Goal: Task Accomplishment & Management: Complete application form

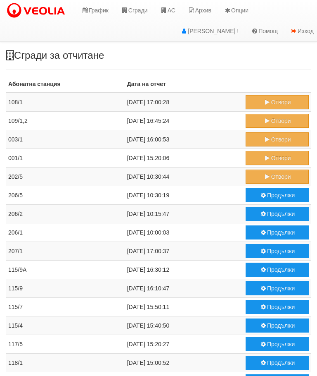
click at [270, 173] on button "Отвори" at bounding box center [277, 176] width 63 height 14
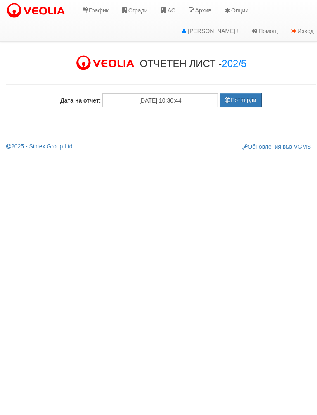
click at [243, 94] on button "Потвърди" at bounding box center [241, 100] width 42 height 14
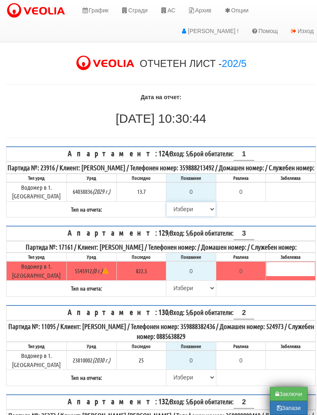
click at [172, 216] on select "[PERSON_NAME] Телефон Бележка Неосигурен достъп Самоотчет Служебно Дистанционен" at bounding box center [191, 209] width 49 height 14
select select "8cc75930-9bfd-e511-80be-8d5a1dced85a"
type input "13.7"
type input "0.0"
click at [174, 295] on select "[PERSON_NAME] Телефон Бележка Неосигурен достъп Самоотчет Служебно Дистанционен" at bounding box center [191, 288] width 49 height 14
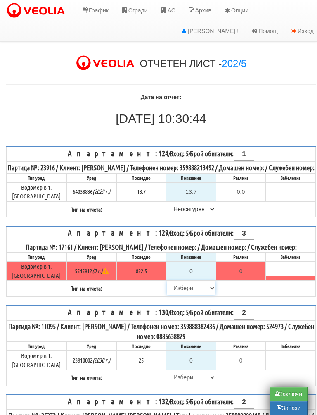
select select "8cc75930-9bfd-e511-80be-8d5a1dced85a"
type input "822.5"
type input "0.0"
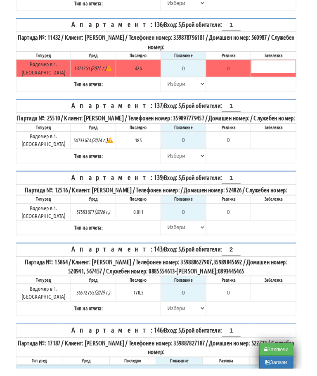
scroll to position [462, 5]
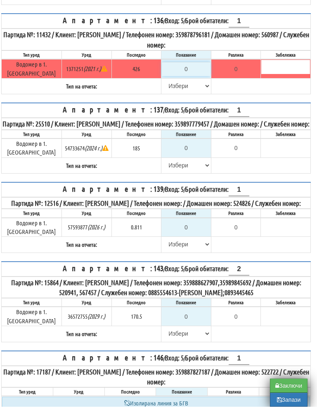
click at [188, 71] on input "0" at bounding box center [186, 77] width 49 height 14
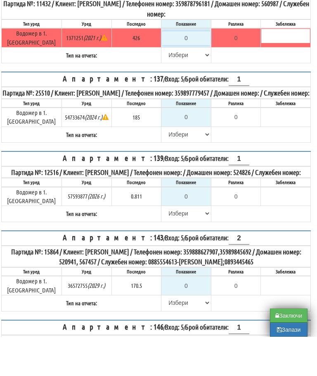
type input "4"
type input "-422.000"
type input "42"
type input "-384.000"
type input "426"
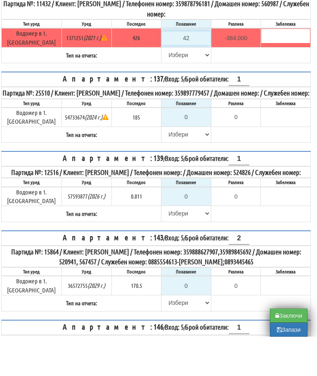
type input "0.000"
type input "426"
click at [166, 87] on select "[PERSON_NAME] Телефон Бележка Неосигурен достъп Самоотчет Служебно Дистанционен" at bounding box center [186, 94] width 49 height 14
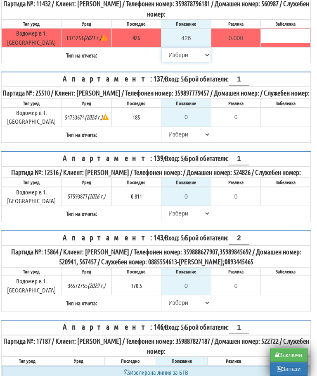
select select "8ac75930-9bfd-e511-80be-8d5a1dced85a"
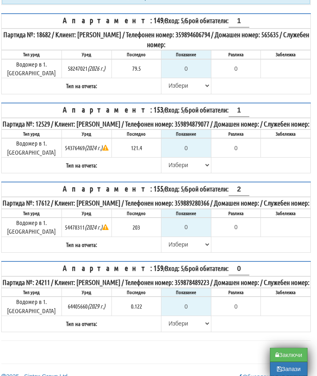
scroll to position [907, 5]
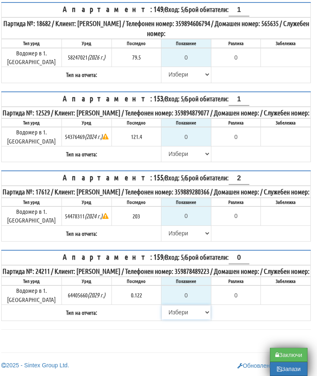
click at [167, 314] on select "[PERSON_NAME] Телефон Бележка Неосигурен достъп Самоотчет Служебно Дистанционен" at bounding box center [186, 312] width 49 height 14
select select "8cc75930-9bfd-e511-80be-8d5a1dced85a"
type input "0.122"
type input "0.000"
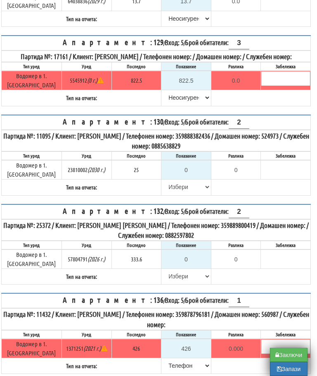
scroll to position [206, 5]
